Goal: Task Accomplishment & Management: Complete application form

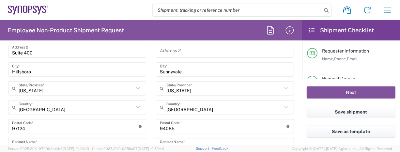
scroll to position [391, 0]
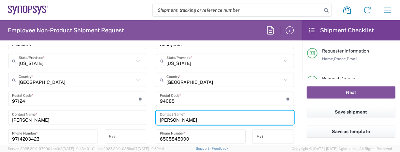
click at [202, 118] on input "Rafael Chacon" at bounding box center [225, 117] width 130 height 11
type input "Raf"
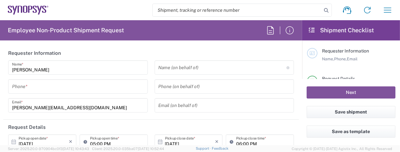
type input "Department"
type input "Delivered at Place"
type input "US01, [GEOGRAPHIC_DATA]"
type input "[GEOGRAPHIC_DATA]"
type input "[US_STATE]"
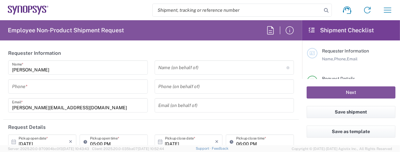
type input "[GEOGRAPHIC_DATA]"
type input "Hillsboro US03"
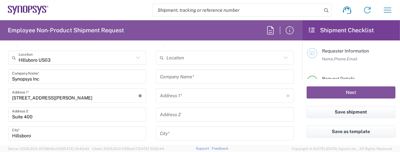
scroll to position [293, 0]
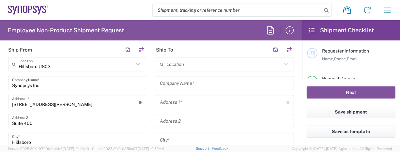
click at [197, 82] on input "text" at bounding box center [225, 83] width 130 height 11
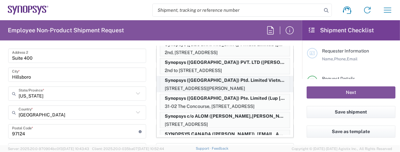
scroll to position [0, 0]
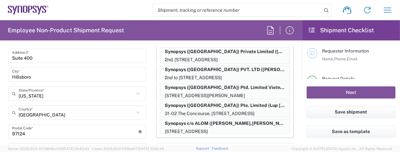
type input "Synopsys"
click at [147, 78] on main "[GEOGRAPHIC_DATA] [GEOGRAPHIC_DATA] Location [GEOGRAPHIC_DATA] [GEOGRAPHIC_DATA…" at bounding box center [77, 113] width 148 height 243
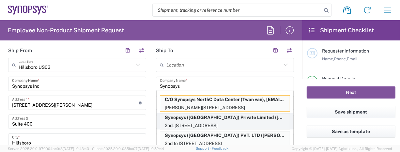
scroll to position [293, 0]
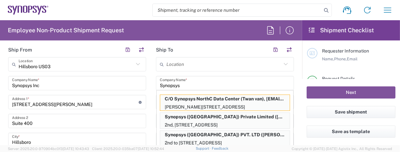
click at [198, 66] on input "text" at bounding box center [223, 64] width 115 height 11
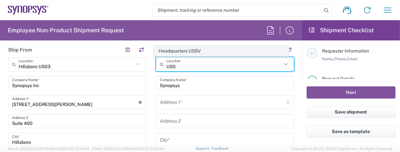
click at [194, 50] on span "Headquarters USSV" at bounding box center [221, 51] width 134 height 10
type input "Headquarters USSV"
type input "Synopsys Headquarters USSV"
type input "[STREET_ADDRESS]"
type input "Sunnyvale"
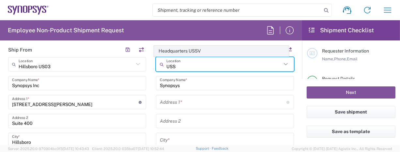
type input "[US_STATE]"
type input "94085"
type input "6505845000"
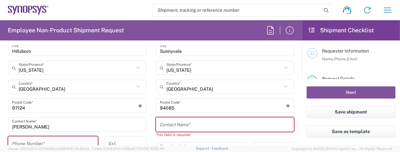
scroll to position [391, 0]
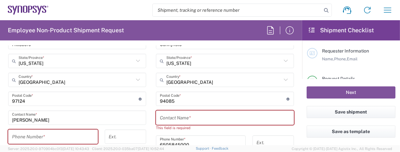
click at [196, 120] on input "text" at bounding box center [225, 117] width 130 height 11
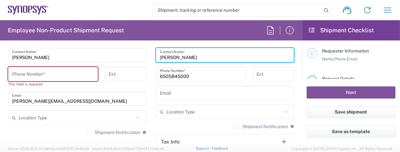
scroll to position [456, 0]
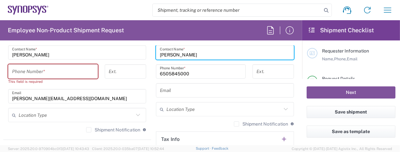
type input "[PERSON_NAME]"
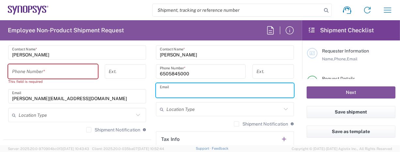
click at [200, 90] on input "text" at bounding box center [225, 90] width 130 height 11
paste input "[EMAIL_ADDRESS][DOMAIN_NAME]"
type input "[EMAIL_ADDRESS][DOMAIN_NAME]"
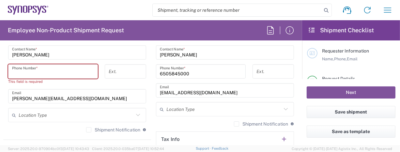
click at [51, 71] on input "tel" at bounding box center [53, 71] width 82 height 11
type input "9714203423"
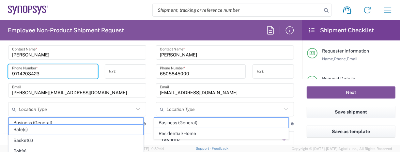
scroll to position [511, 0]
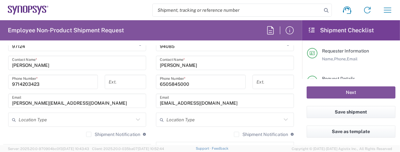
scroll to position [478, 0]
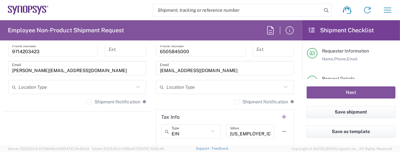
click at [134, 87] on icon at bounding box center [138, 87] width 8 height 8
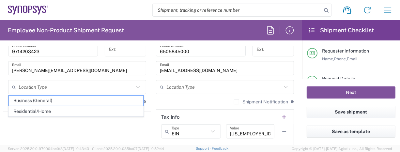
drag, startPoint x: 50, startPoint y: 97, endPoint x: 58, endPoint y: 94, distance: 8.5
click at [51, 97] on span "Business (General)" at bounding box center [76, 101] width 134 height 10
type input "Business (General)"
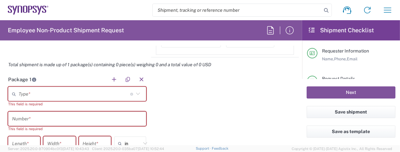
scroll to position [576, 0]
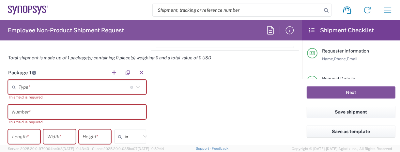
click at [76, 88] on input "text" at bounding box center [74, 86] width 111 height 11
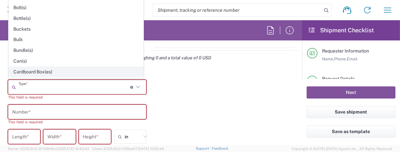
click at [48, 71] on span "Cardboard Box(es)" at bounding box center [76, 72] width 134 height 10
type input "Cardboard Box(es)"
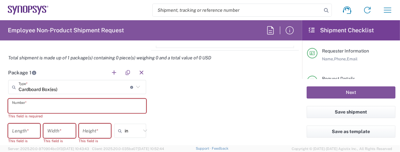
click at [61, 101] on input "text" at bounding box center [77, 105] width 130 height 11
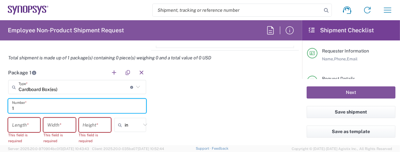
scroll to position [609, 0]
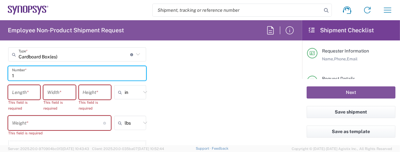
type input "1"
click at [28, 91] on input "number" at bounding box center [24, 92] width 24 height 11
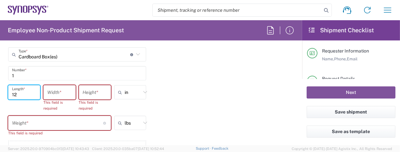
type input "12"
click at [58, 92] on input "number" at bounding box center [59, 92] width 24 height 11
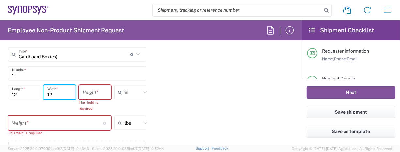
type input "12"
click at [93, 92] on input "number" at bounding box center [95, 92] width 24 height 11
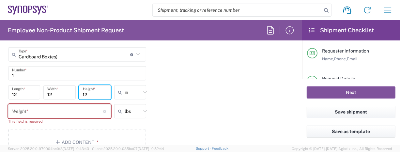
type input "12"
click at [76, 113] on input "number" at bounding box center [57, 111] width 91 height 11
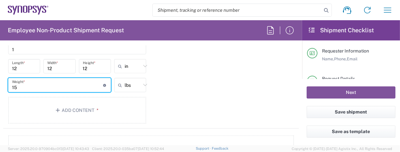
scroll to position [641, 0]
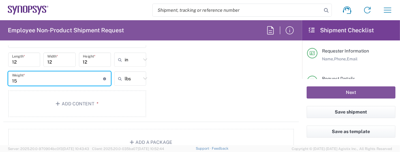
type input "15"
click at [221, 90] on div "Package 1 Cardboard Box(es) Type * Material used to package goods Bale(s) Baske…" at bounding box center [150, 61] width 295 height 122
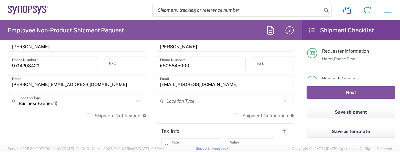
scroll to position [476, 0]
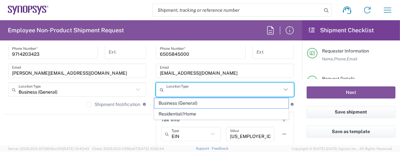
click at [207, 92] on input "text" at bounding box center [223, 89] width 115 height 11
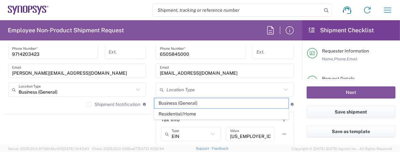
click at [202, 103] on span "Business (General)" at bounding box center [221, 103] width 134 height 10
type input "Business (General)"
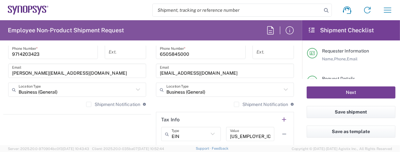
click at [316, 95] on button "Next" at bounding box center [350, 92] width 89 height 12
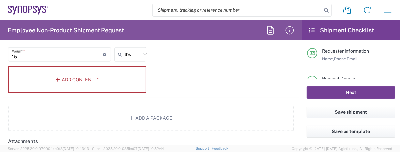
scroll to position [671, 0]
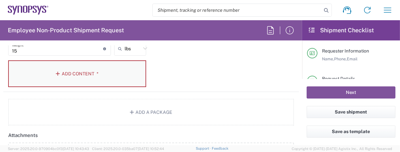
click at [62, 68] on button "Add Content *" at bounding box center [77, 73] width 138 height 27
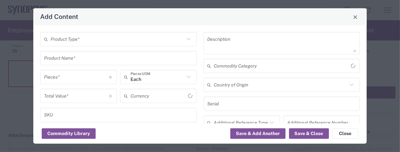
type input "US Dollar"
click at [115, 38] on input "text" at bounding box center [118, 39] width 134 height 11
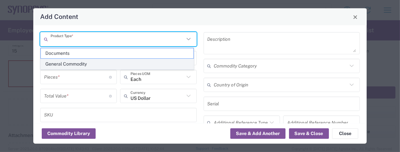
click at [87, 61] on span "General Commodity" at bounding box center [117, 64] width 153 height 10
type input "General Commodity"
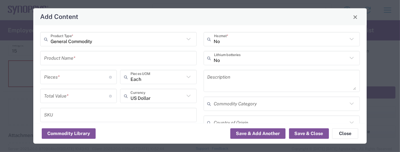
click at [96, 57] on input "text" at bounding box center [118, 57] width 149 height 11
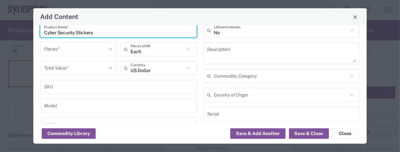
scroll to position [33, 0]
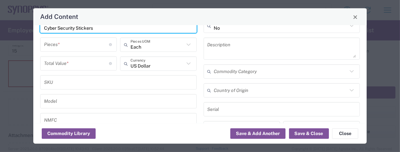
type input "Cyber Security Stickers"
click at [87, 43] on input "number" at bounding box center [76, 44] width 65 height 11
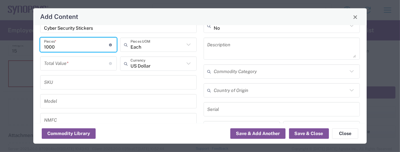
type input "1000"
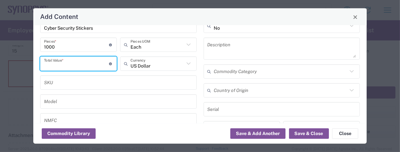
click at [89, 61] on input "number" at bounding box center [76, 63] width 65 height 11
type input "20.00"
click at [84, 83] on input "text" at bounding box center [118, 82] width 149 height 11
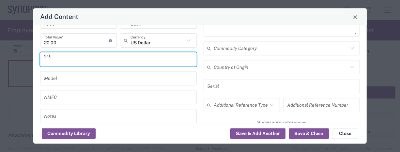
scroll to position [65, 0]
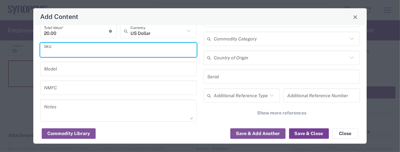
click at [305, 134] on button "Save & Close" at bounding box center [309, 133] width 40 height 10
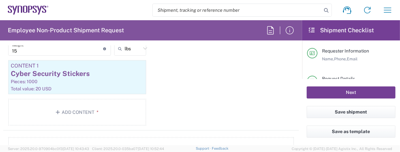
click at [324, 96] on button "Next" at bounding box center [350, 92] width 89 height 12
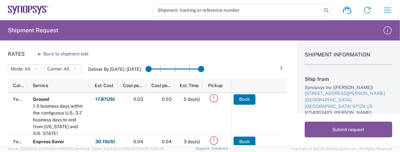
scroll to position [29, 0]
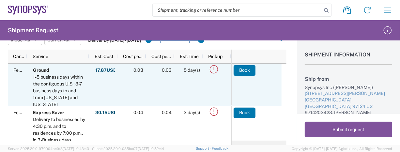
click at [214, 69] on icon at bounding box center [213, 69] width 11 height 11
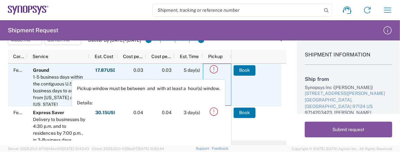
click at [214, 69] on icon at bounding box center [213, 69] width 11 height 11
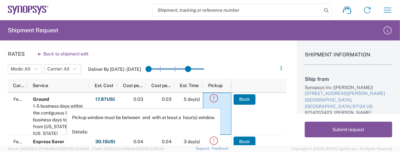
drag, startPoint x: 204, startPoint y: 68, endPoint x: 167, endPoint y: 66, distance: 36.9
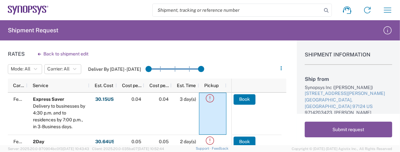
drag, startPoint x: 189, startPoint y: 68, endPoint x: 212, endPoint y: 74, distance: 23.1
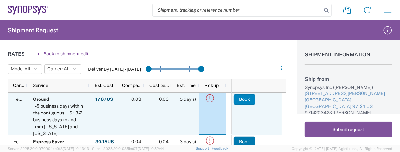
click at [241, 100] on button "Book" at bounding box center [244, 99] width 22 height 10
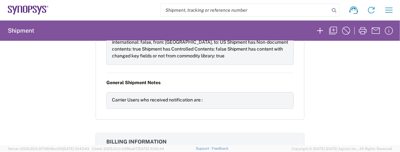
scroll to position [817, 0]
